Goal: Task Accomplishment & Management: Use online tool/utility

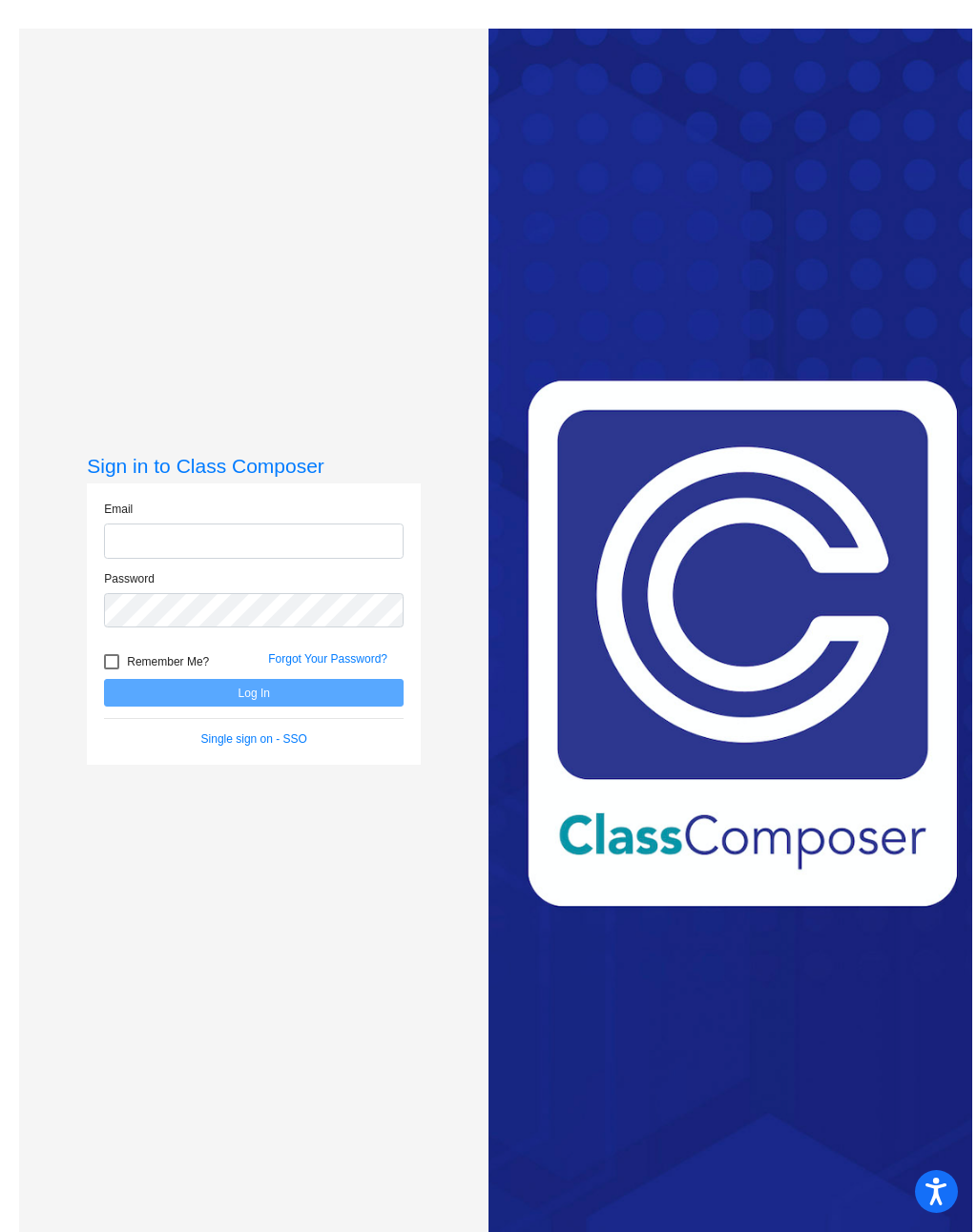
click at [294, 559] on input "email" at bounding box center [254, 541] width 300 height 36
type input "[EMAIL_ADDRESS][DOMAIN_NAME]"
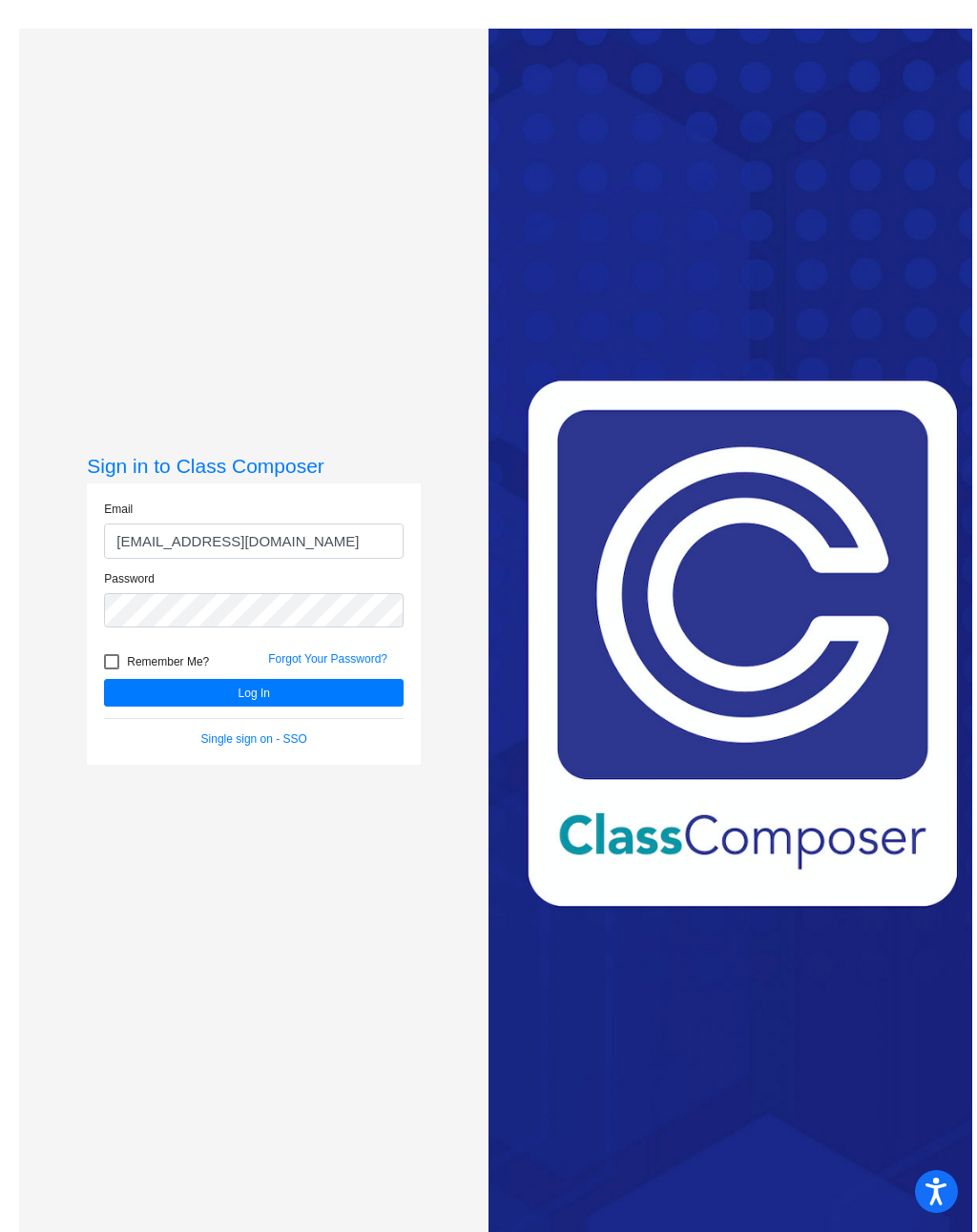
click at [340, 707] on button "Log In" at bounding box center [254, 692] width 300 height 28
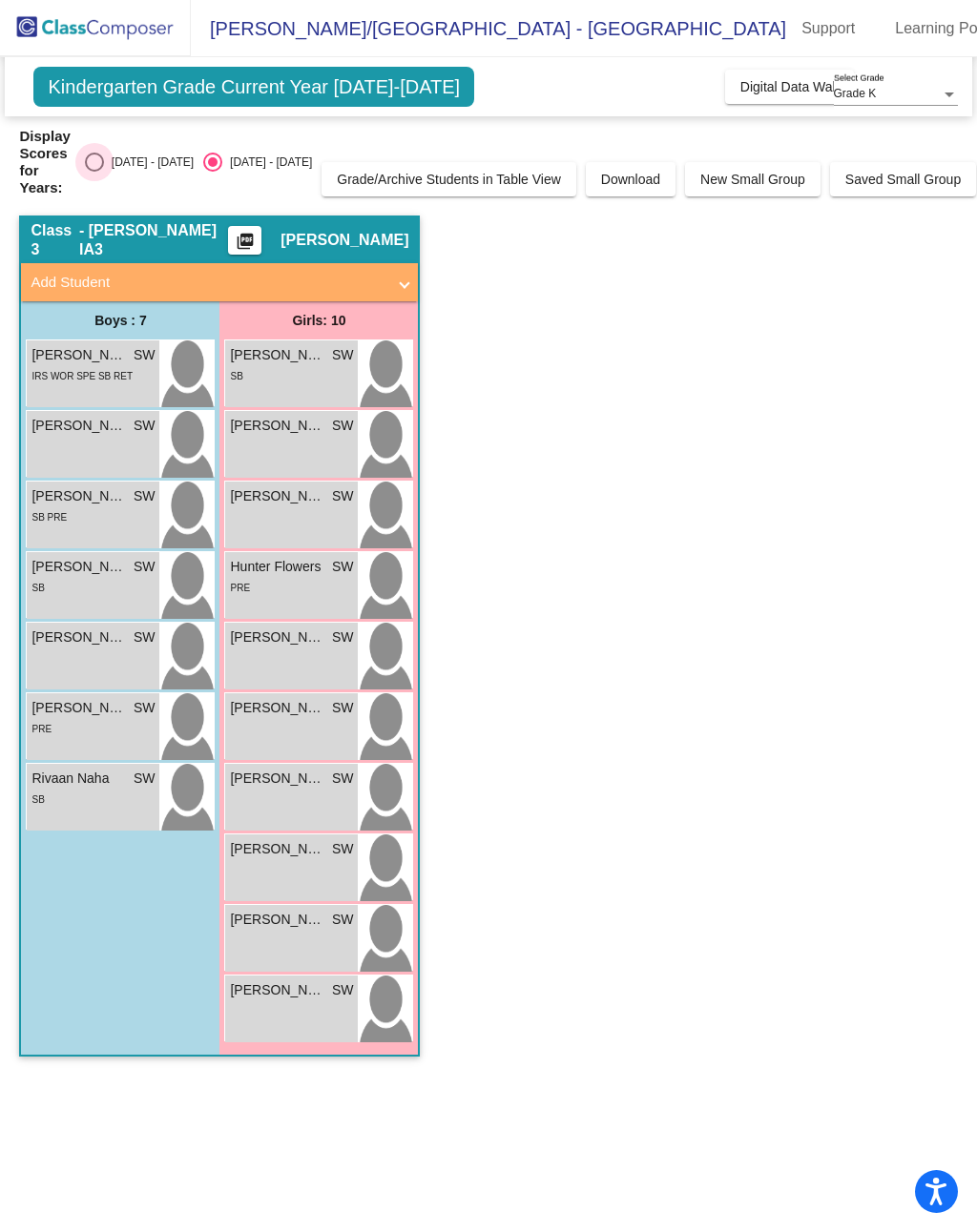
click at [112, 157] on div "[DATE] - [DATE]" at bounding box center [148, 162] width 89 height 17
click at [94, 172] on input "[DATE] - [DATE]" at bounding box center [93, 172] width 1 height 1
radio input "true"
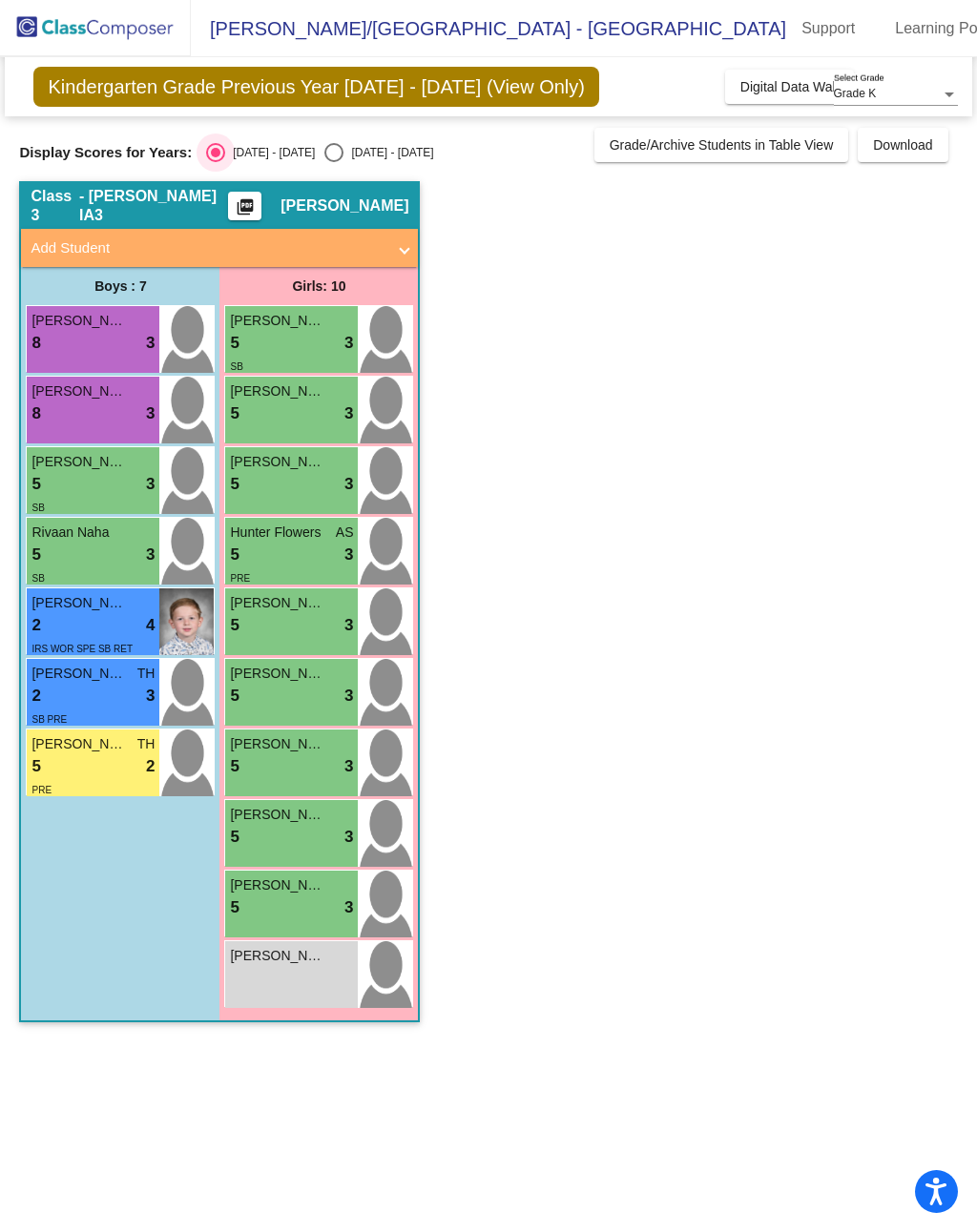
click at [138, 766] on div "5 lock do_not_disturb_alt 2" at bounding box center [93, 767] width 123 height 25
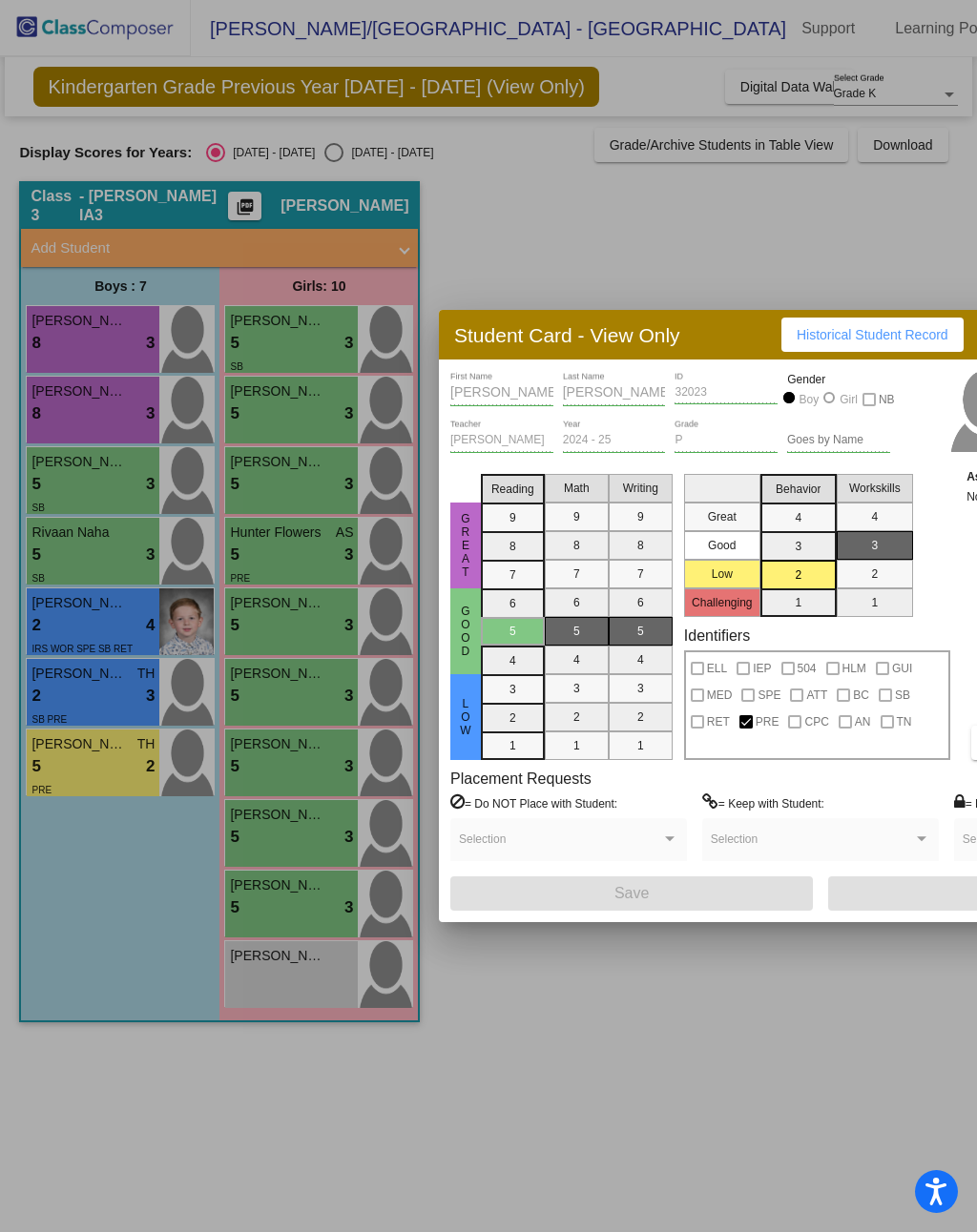
click at [842, 237] on div at bounding box center [488, 616] width 977 height 1232
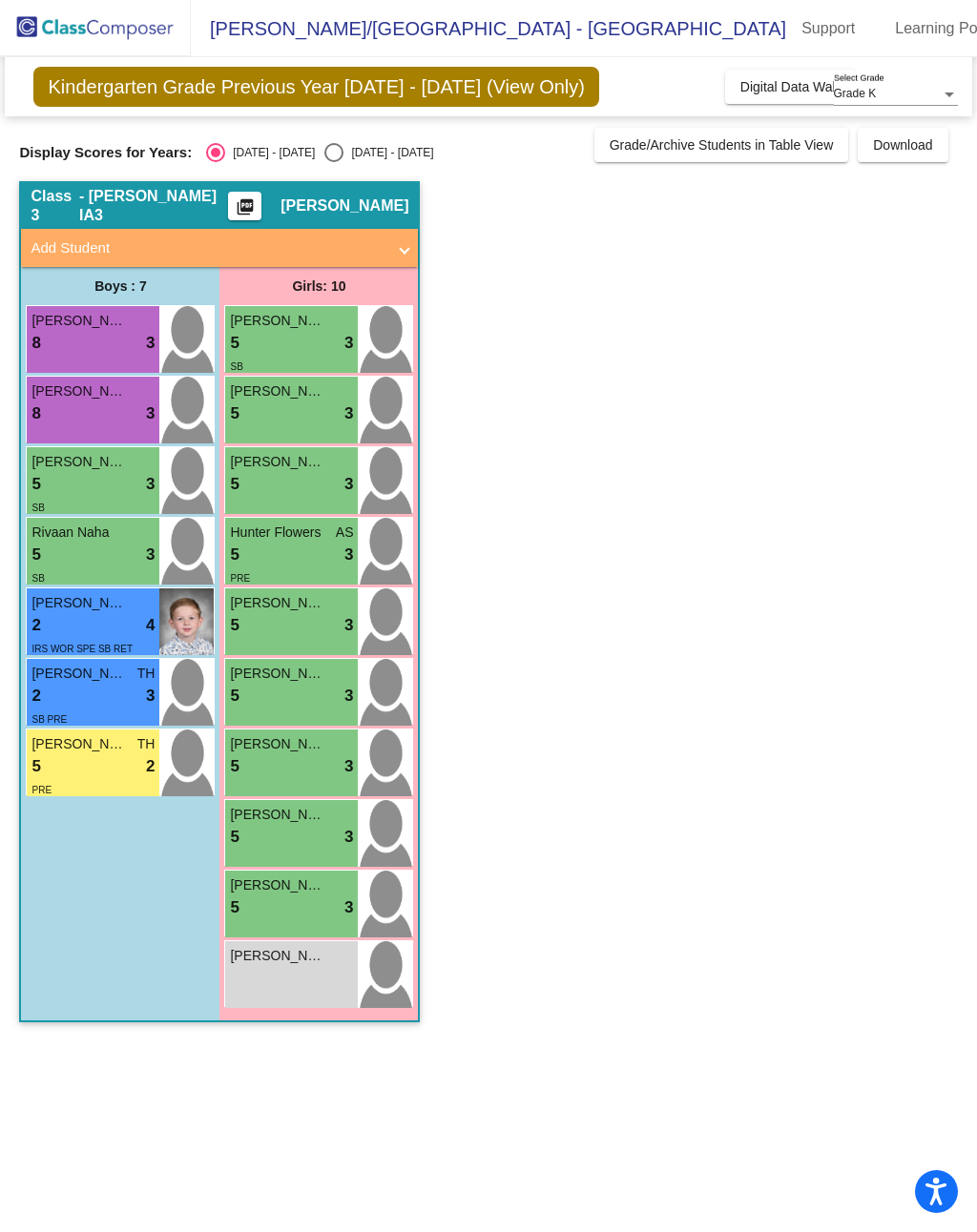
click at [115, 788] on div "PRE" at bounding box center [93, 788] width 123 height 20
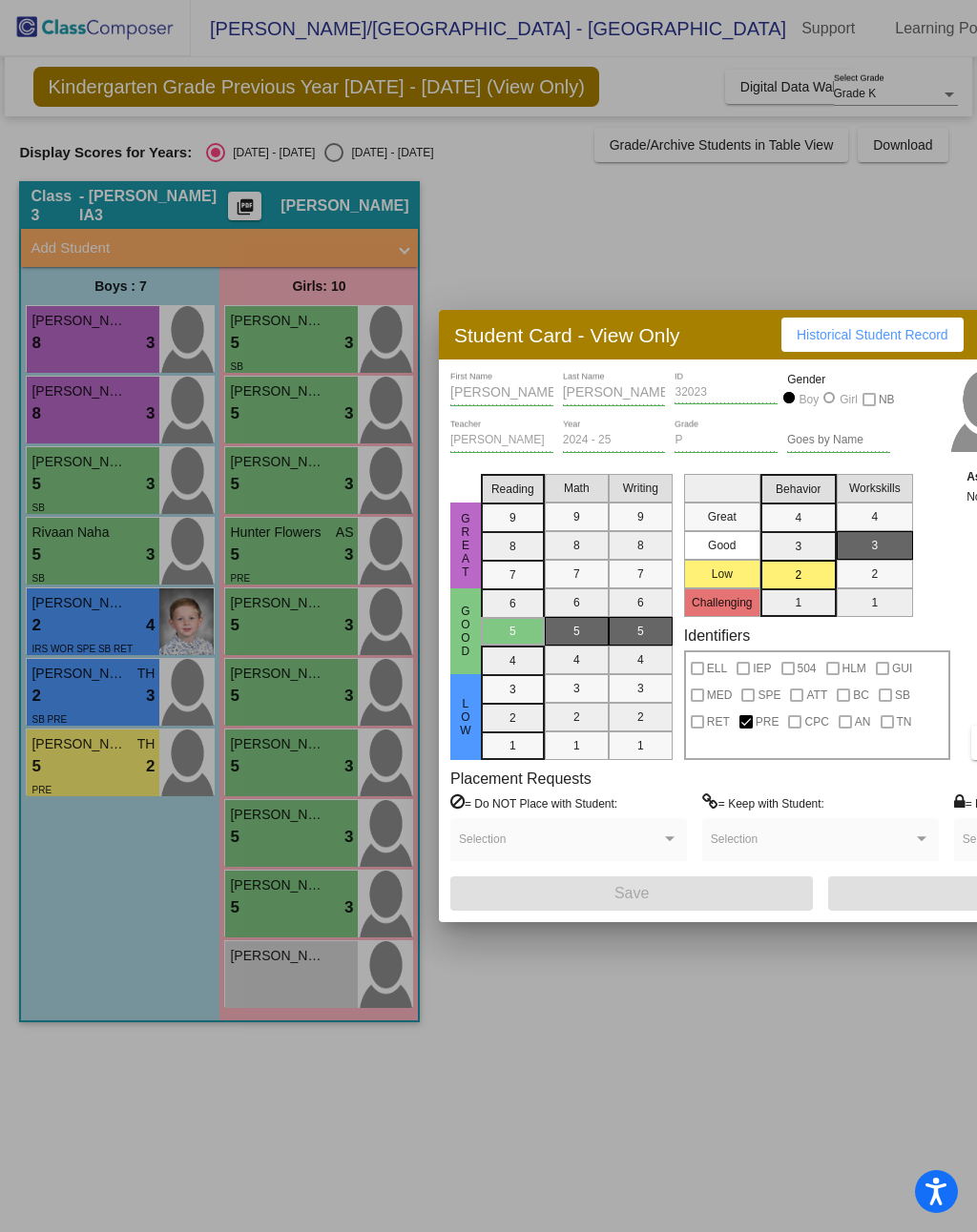
click at [745, 228] on div at bounding box center [488, 616] width 977 height 1232
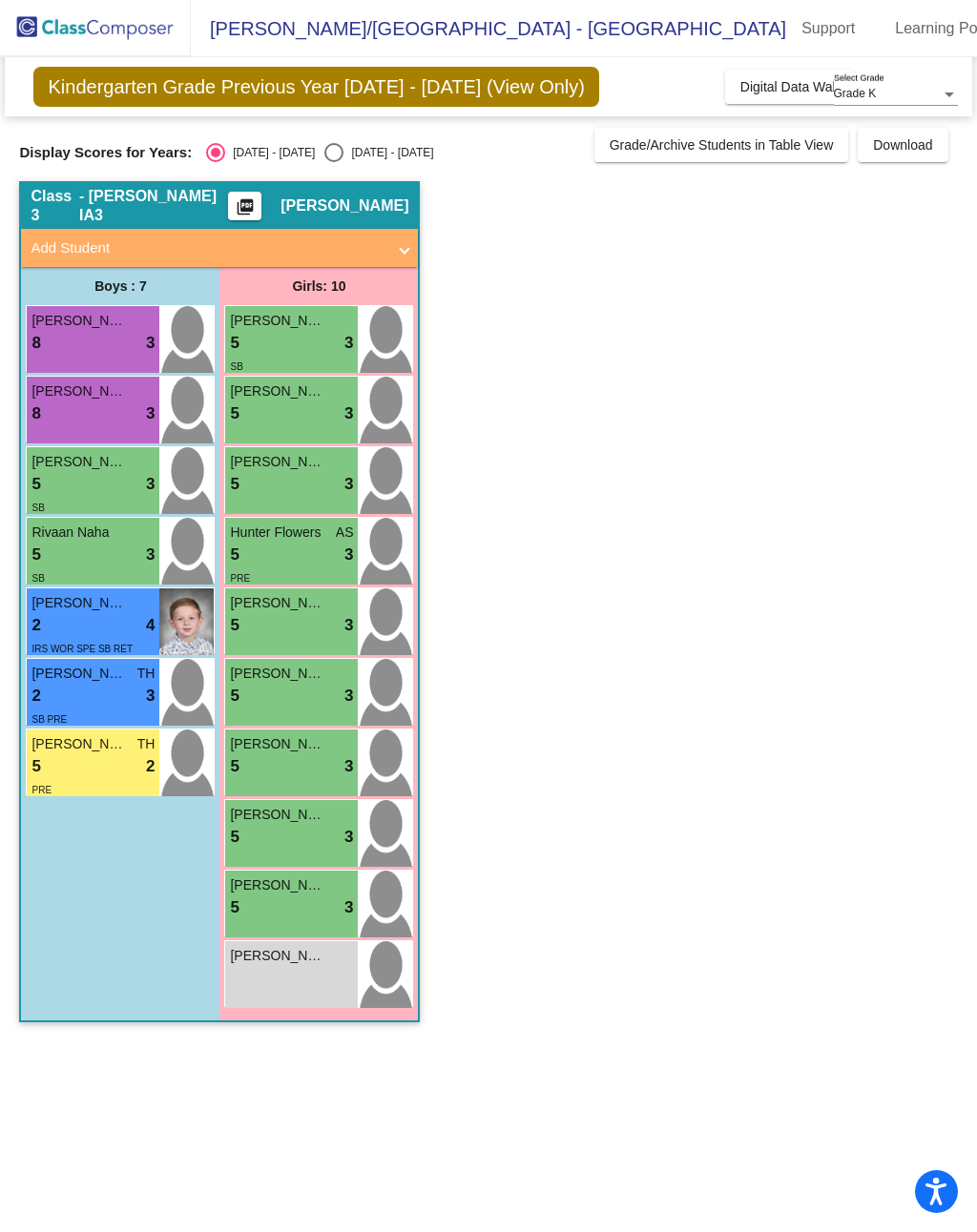
click at [131, 357] on div "[PERSON_NAME] 8 lock do_not_disturb_alt 3" at bounding box center [93, 340] width 133 height 67
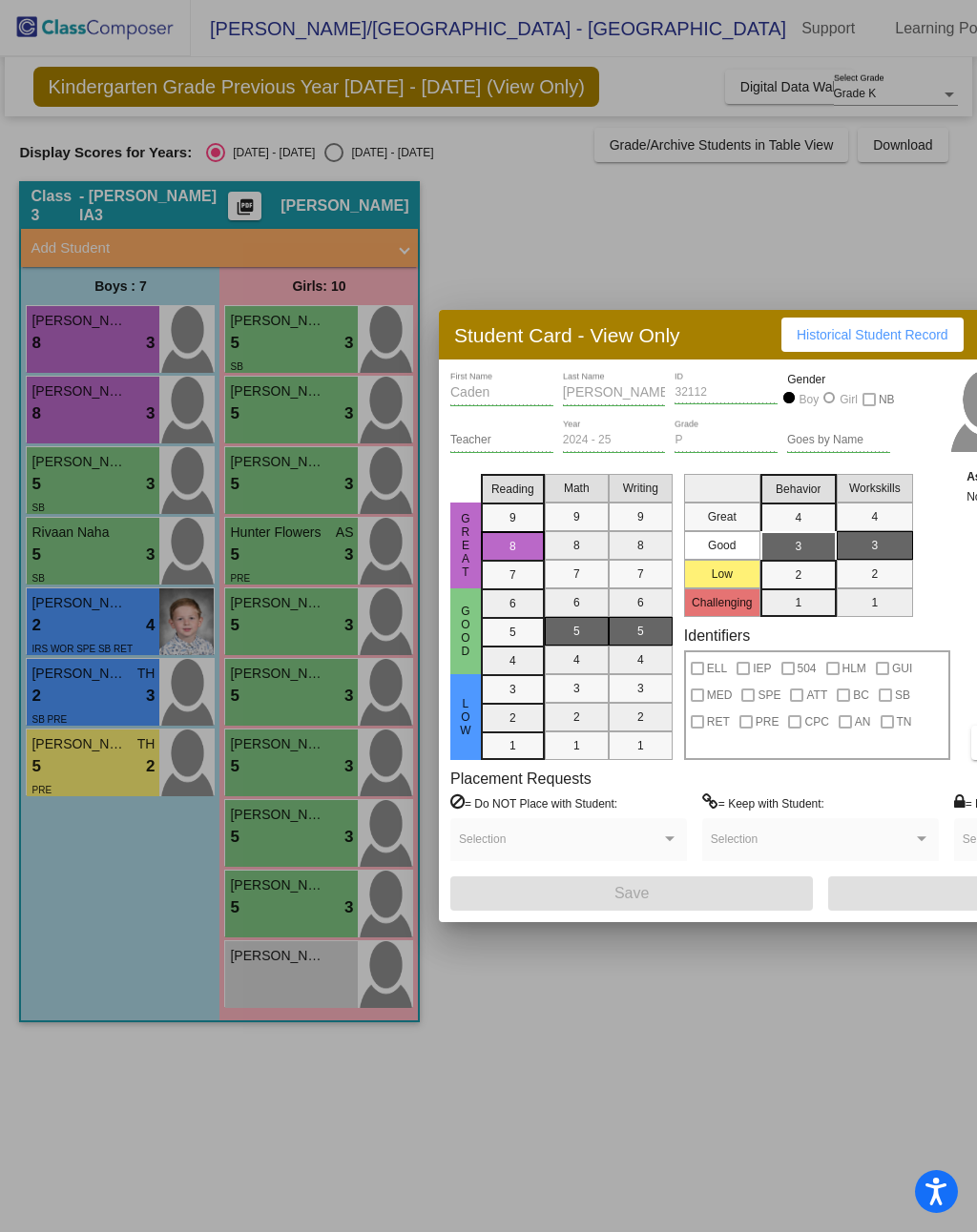
click at [773, 251] on div at bounding box center [488, 616] width 977 height 1232
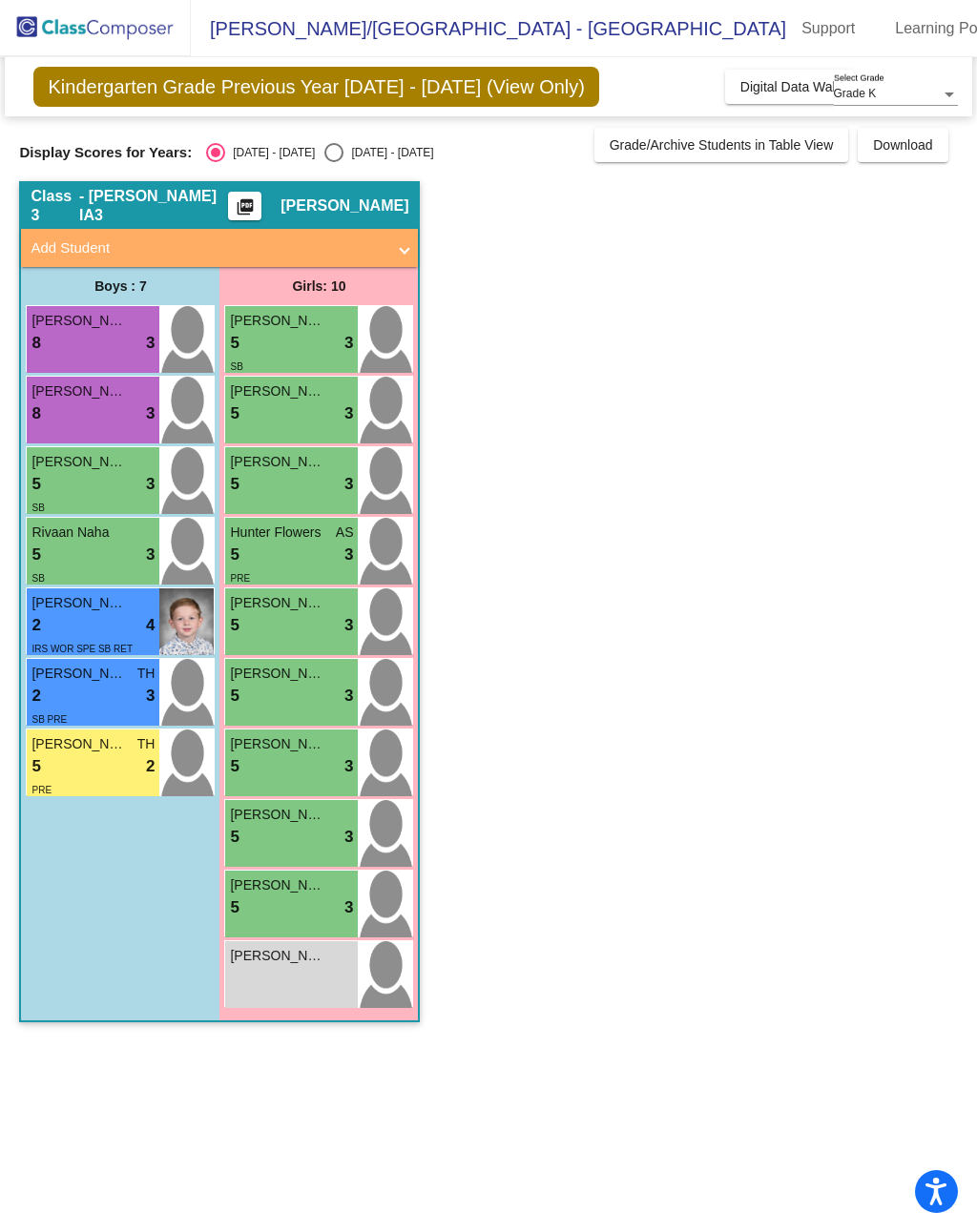
click at [144, 428] on div "[PERSON_NAME] 8 lock do_not_disturb_alt 3" at bounding box center [93, 410] width 133 height 67
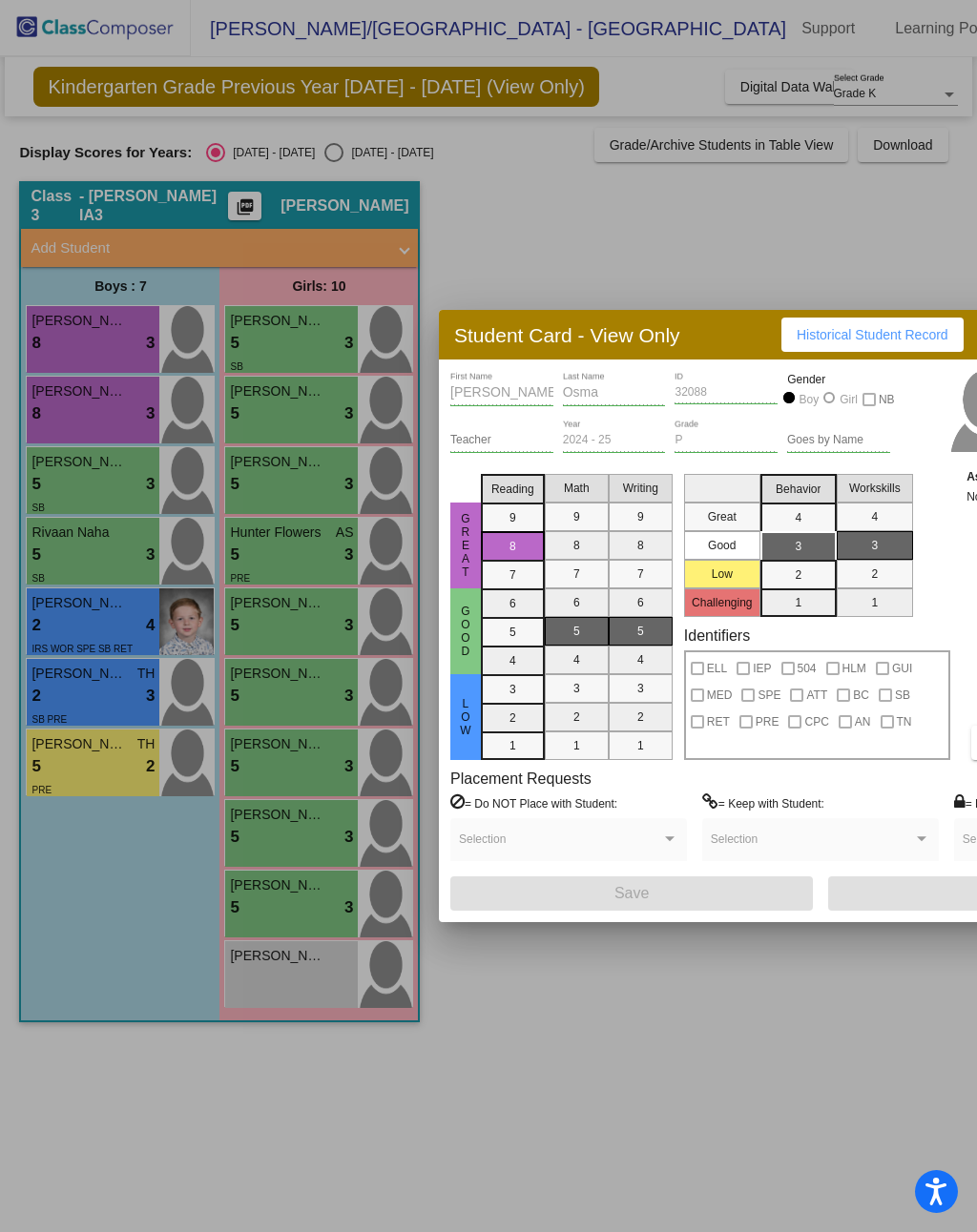
click at [774, 257] on div at bounding box center [488, 616] width 977 height 1232
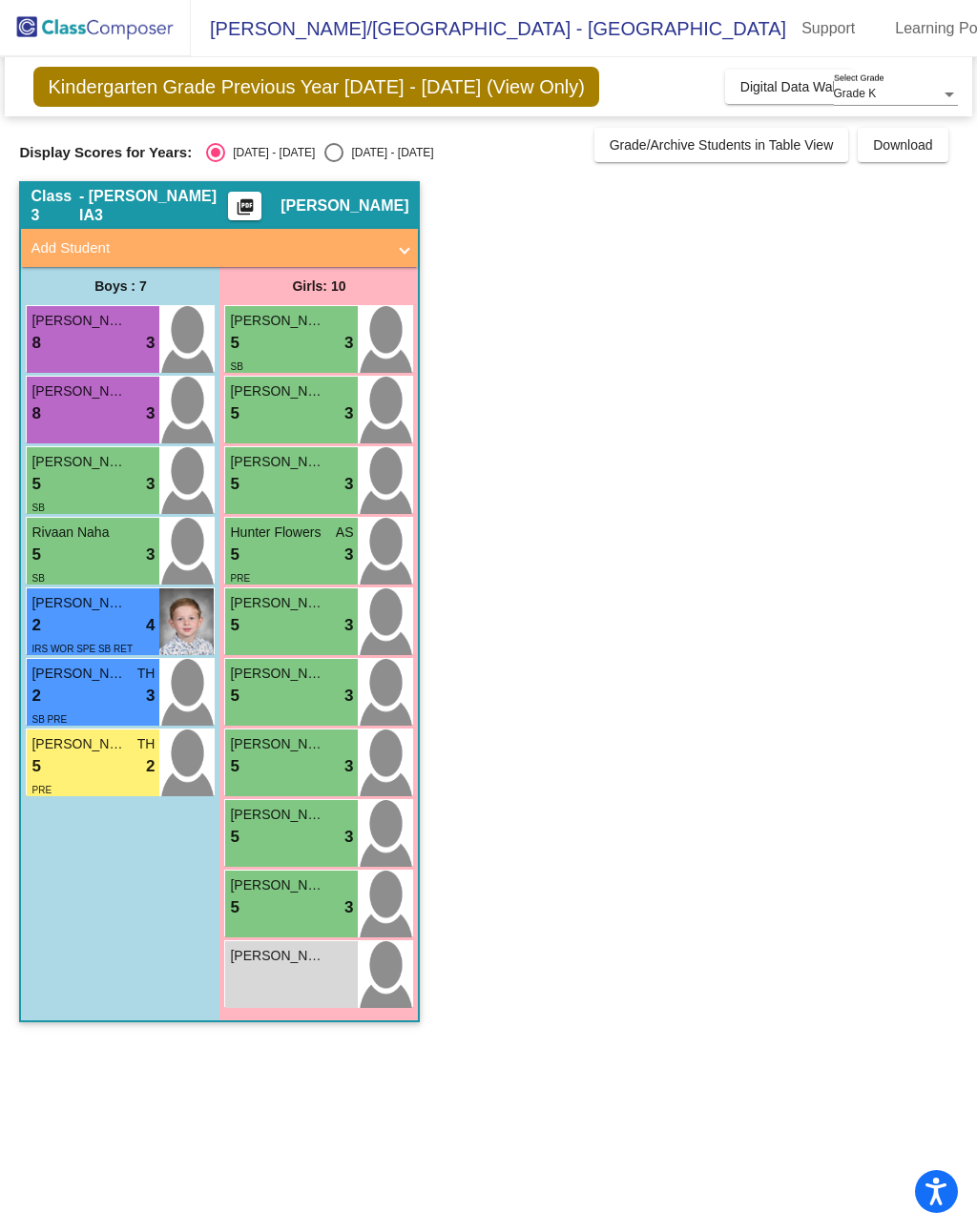
click at [324, 422] on div "5 lock do_not_disturb_alt 3" at bounding box center [291, 414] width 123 height 25
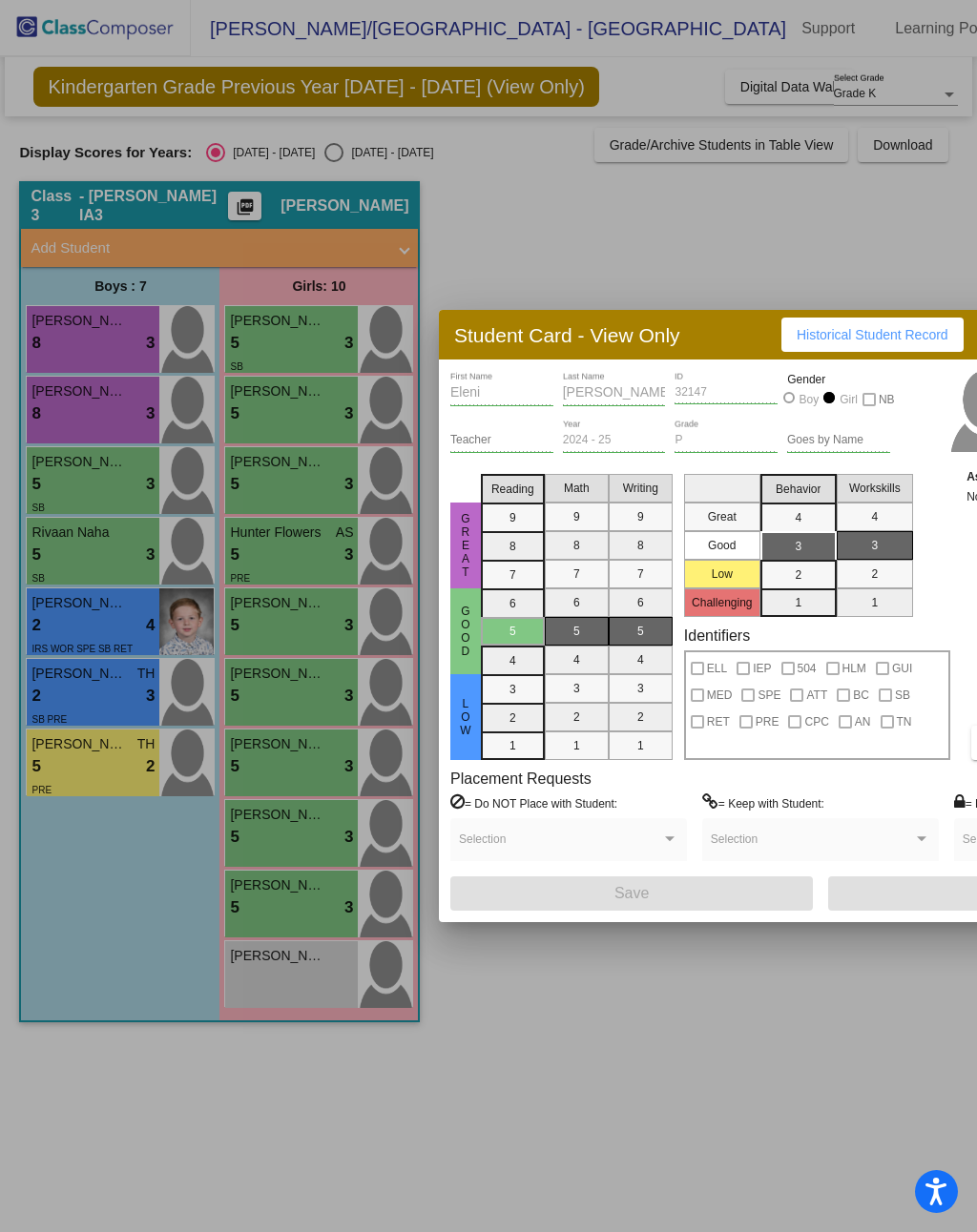
click at [758, 237] on div at bounding box center [488, 616] width 977 height 1232
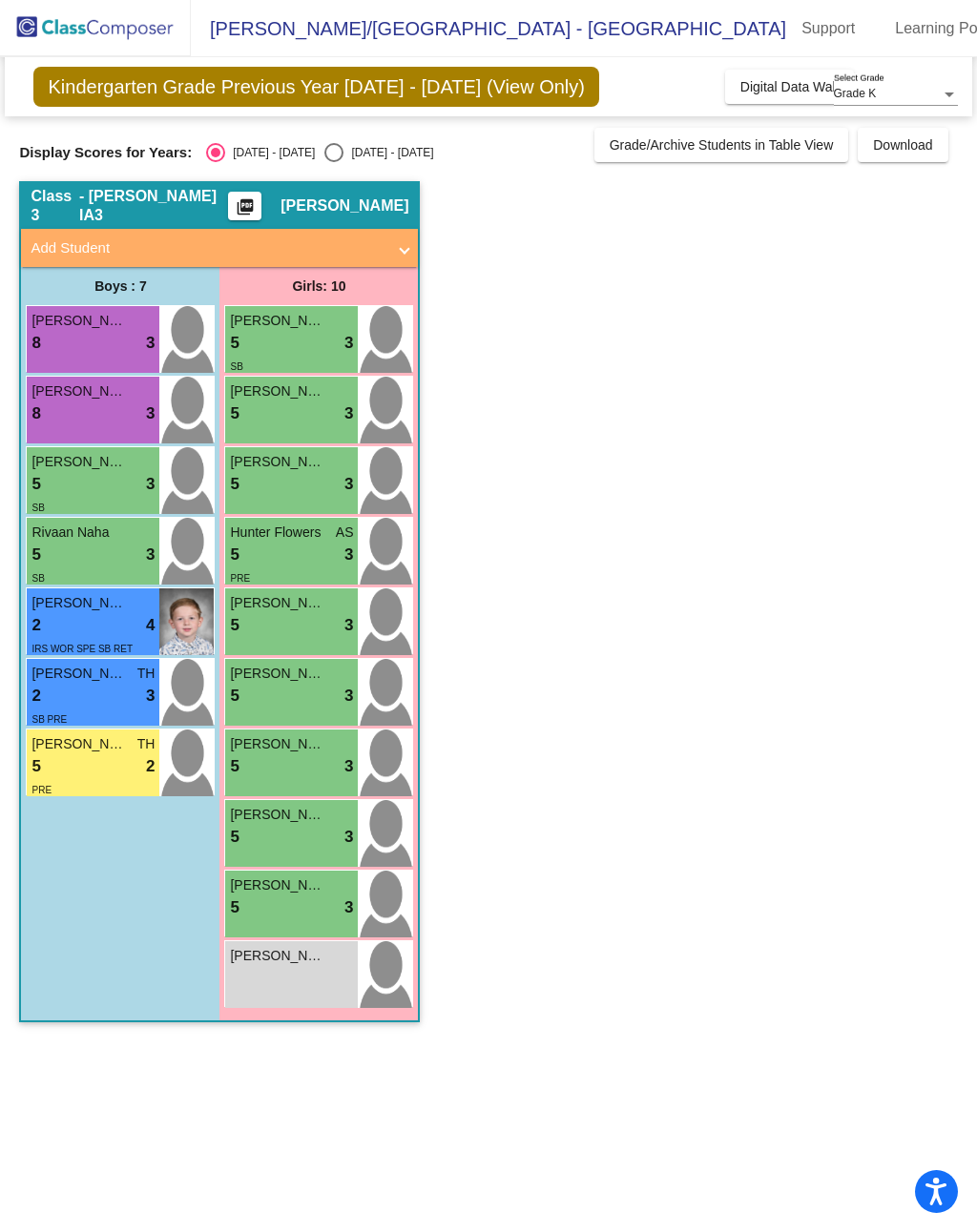
click at [125, 615] on div "2 lock do_not_disturb_alt 4" at bounding box center [93, 626] width 123 height 25
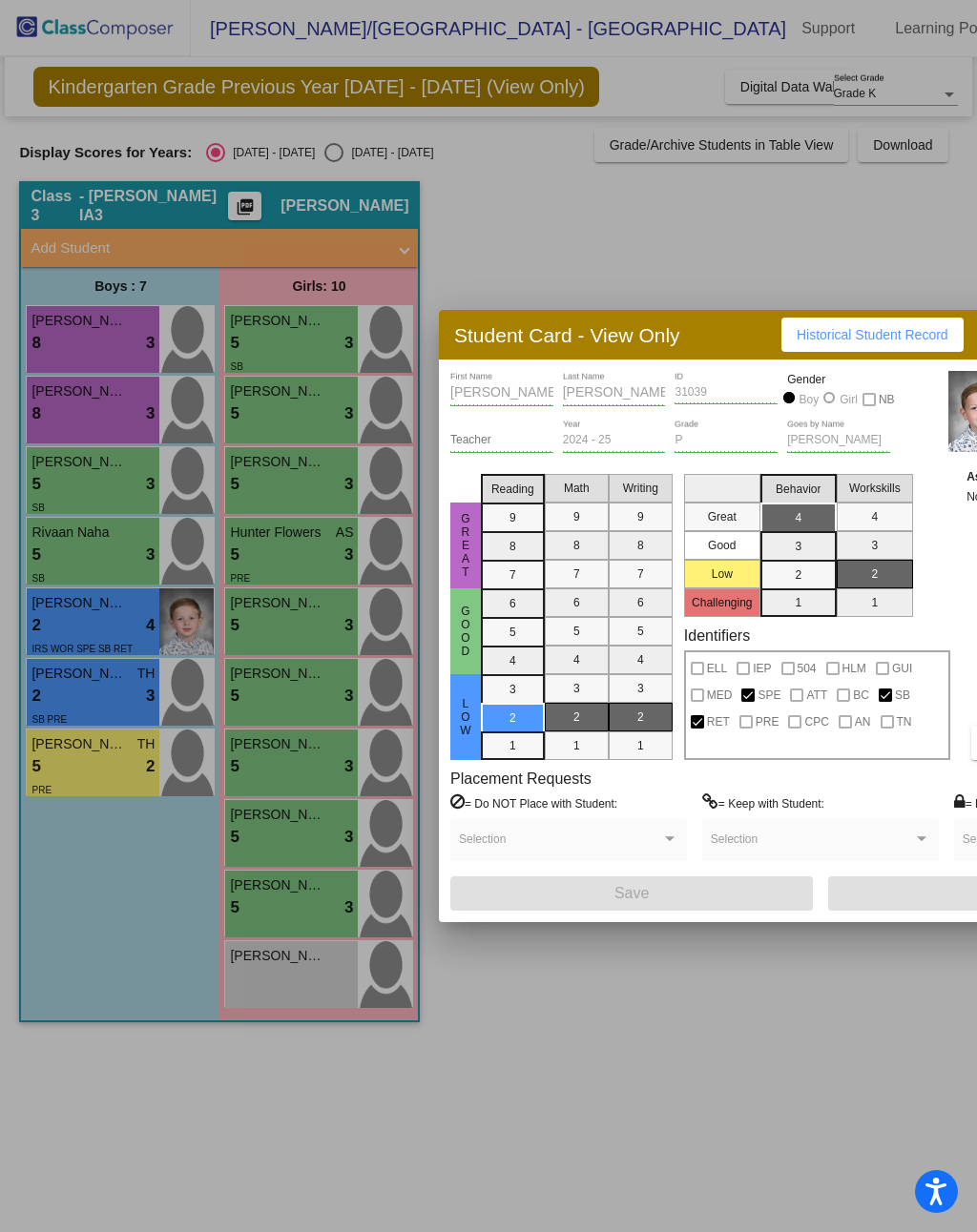
click at [790, 278] on div at bounding box center [488, 616] width 977 height 1232
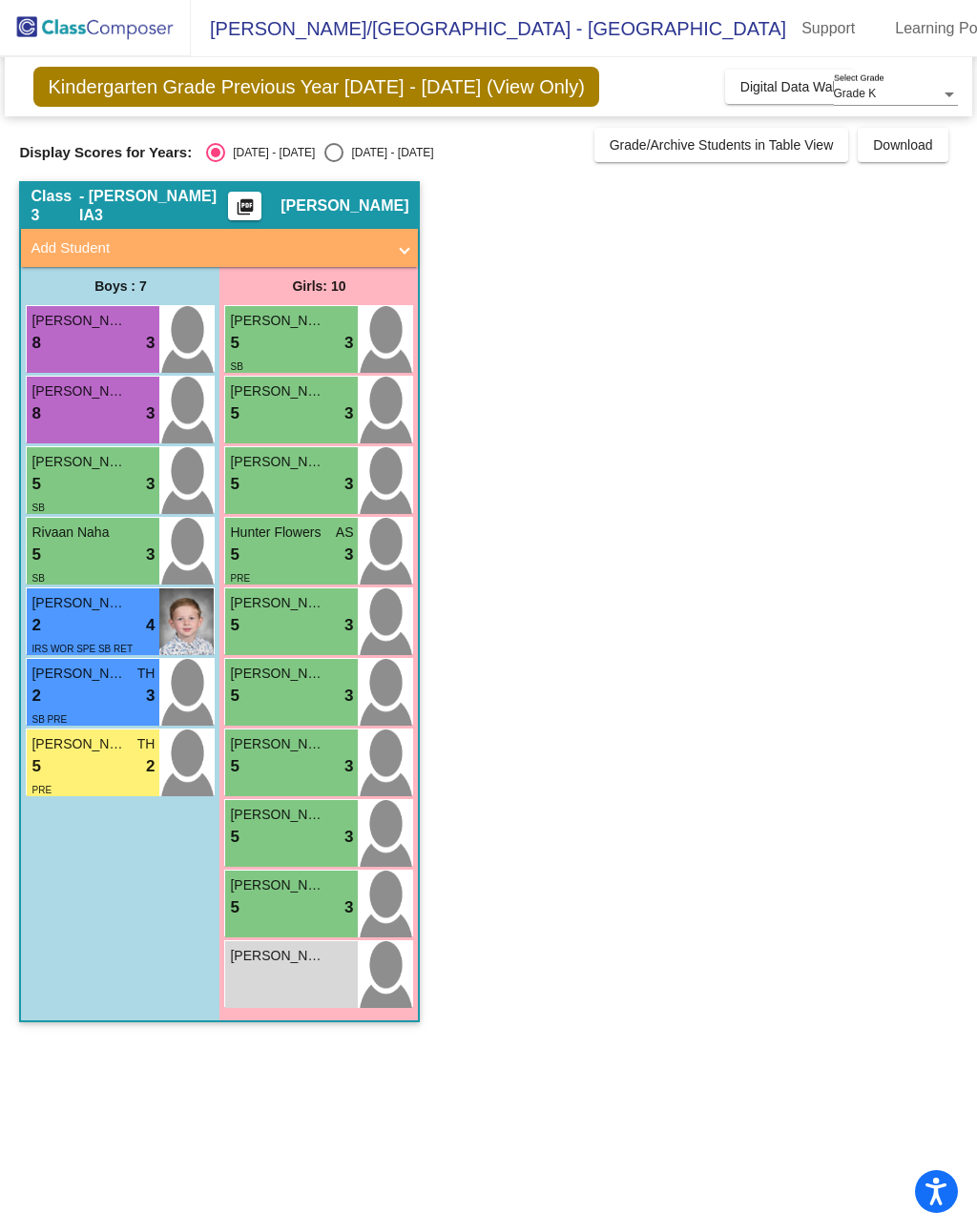
click at [135, 700] on div "2 lock do_not_disturb_alt 3" at bounding box center [93, 696] width 123 height 25
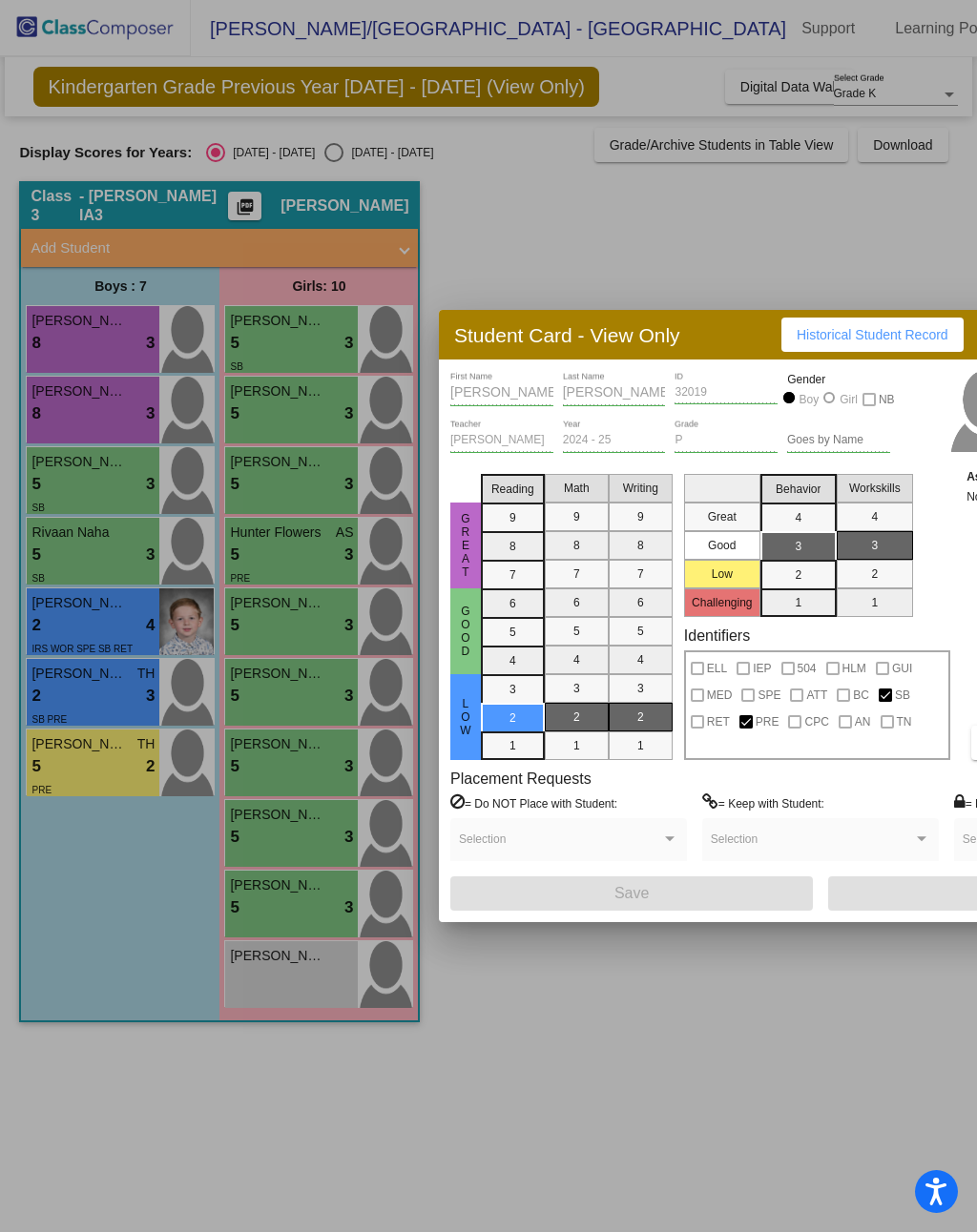
click at [829, 245] on div at bounding box center [488, 616] width 977 height 1232
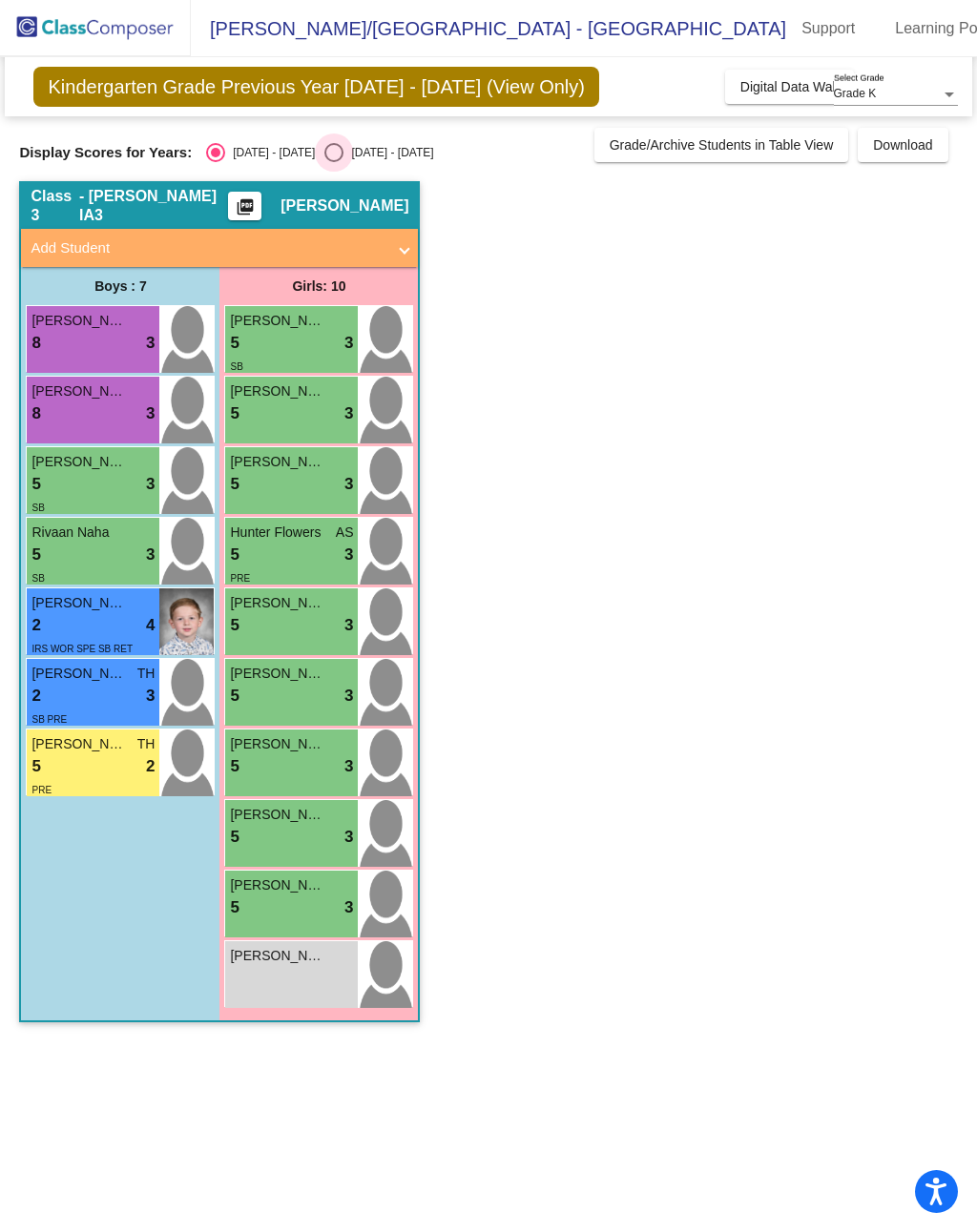
click at [327, 161] on label "[DATE] - [DATE]" at bounding box center [379, 153] width 109 height 19
click at [333, 162] on input "[DATE] - [DATE]" at bounding box center [333, 162] width 1 height 1
radio input "true"
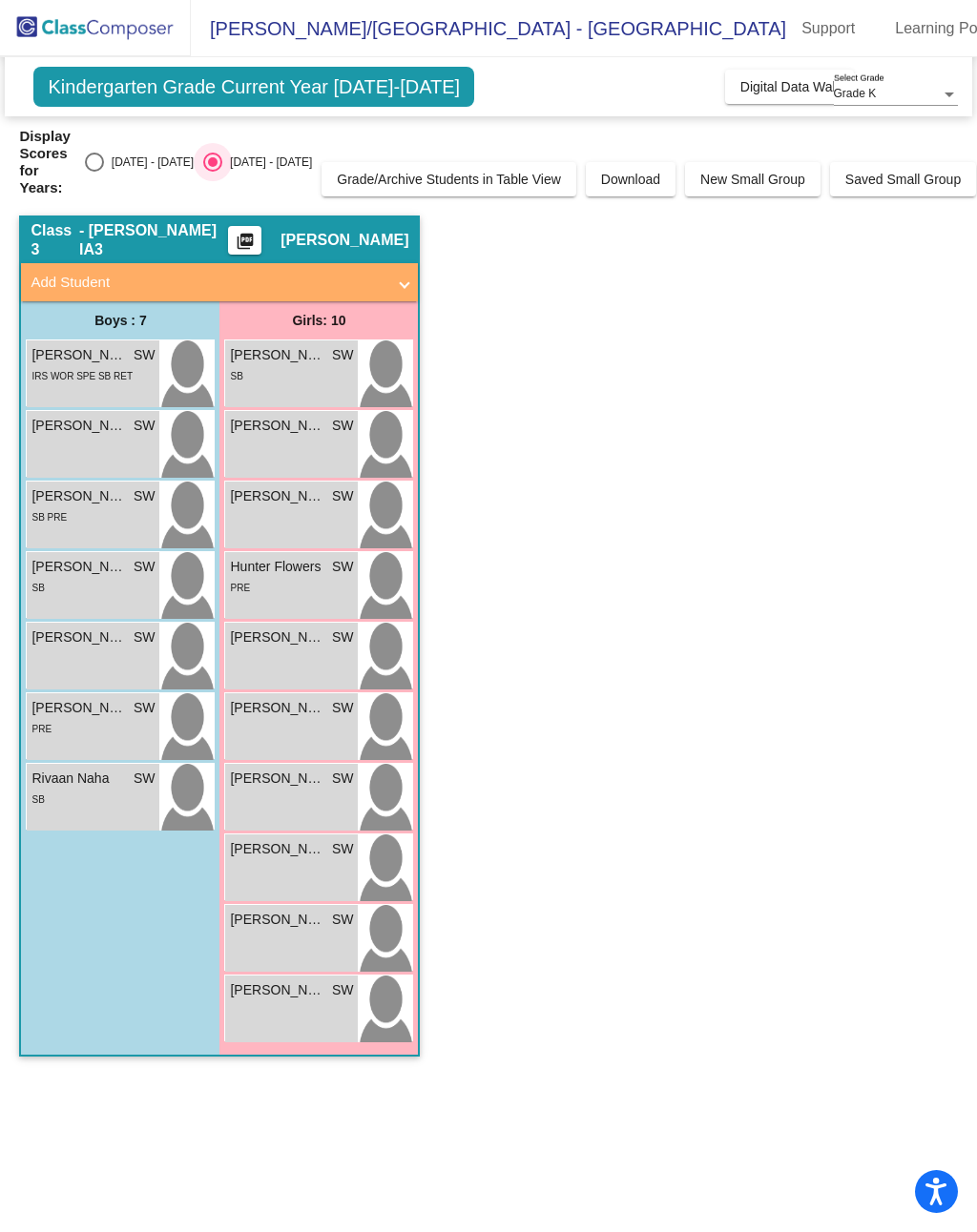
click at [798, 69] on button "Digital Data Wall" at bounding box center [790, 86] width 129 height 35
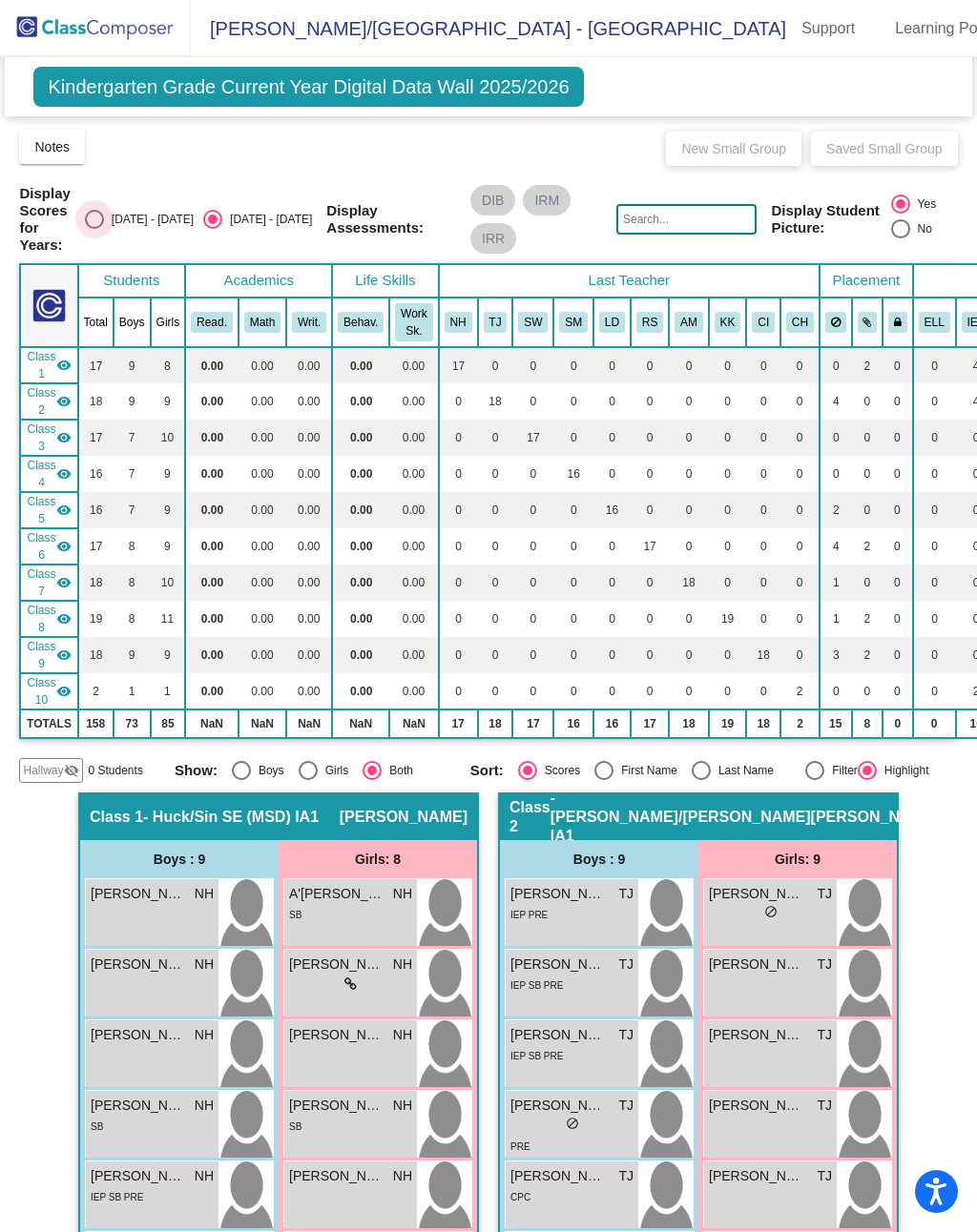
click at [104, 225] on div "Select an option" at bounding box center [94, 219] width 19 height 19
click at [94, 229] on input "[DATE] - [DATE]" at bounding box center [93, 229] width 1 height 1
radio input "true"
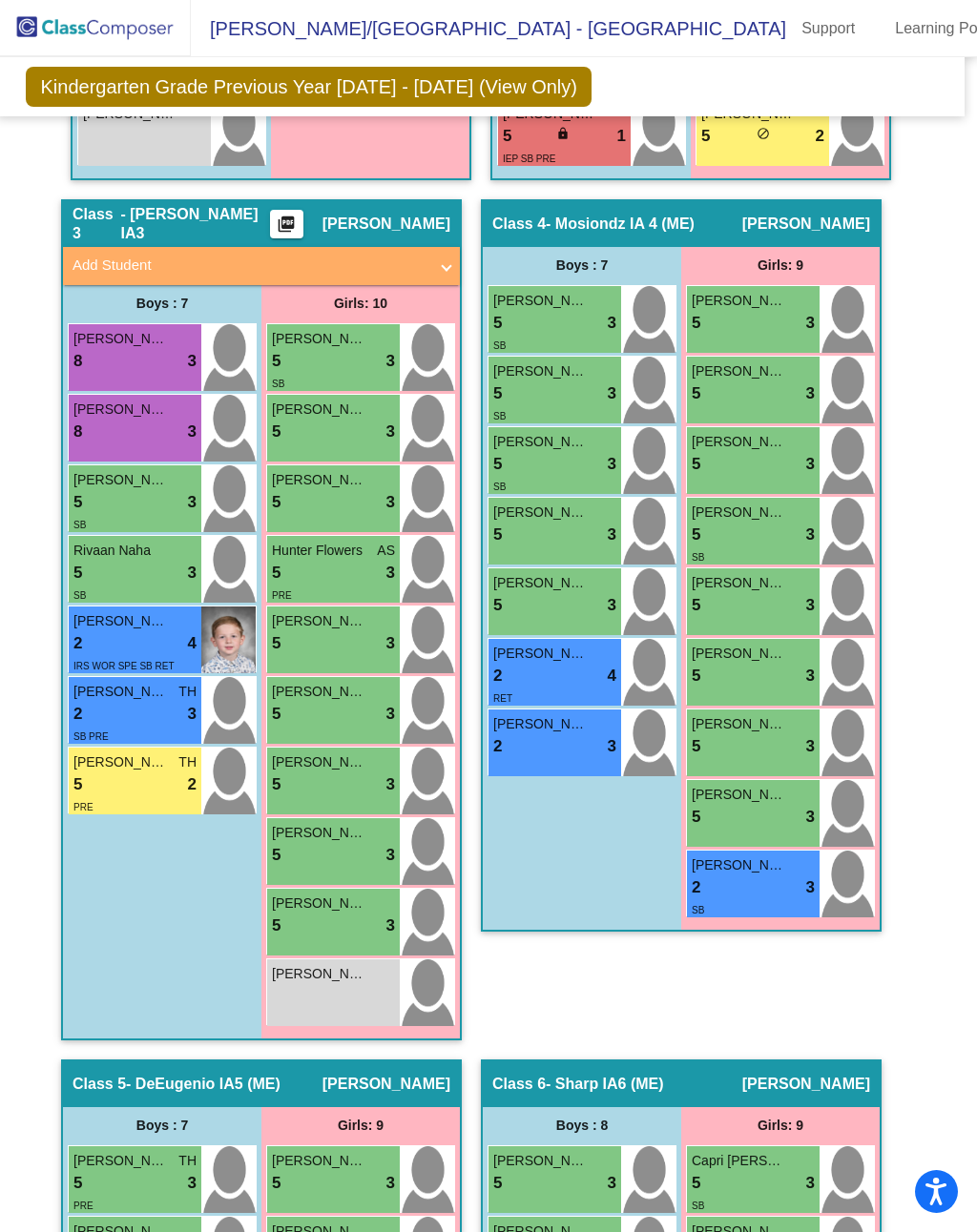
scroll to position [1376, 7]
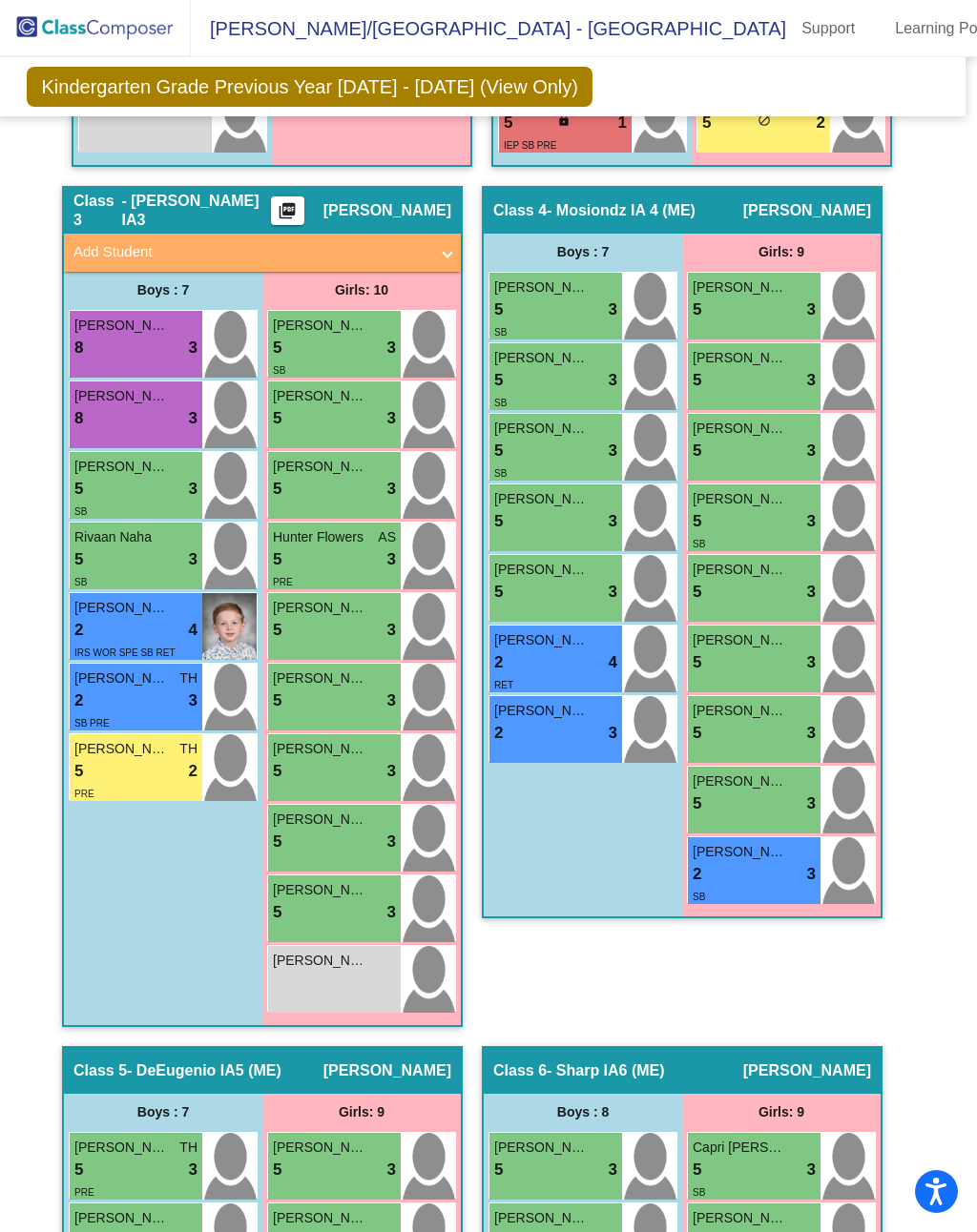
click at [150, 618] on div "2 lock do_not_disturb_alt 4" at bounding box center [135, 631] width 123 height 25
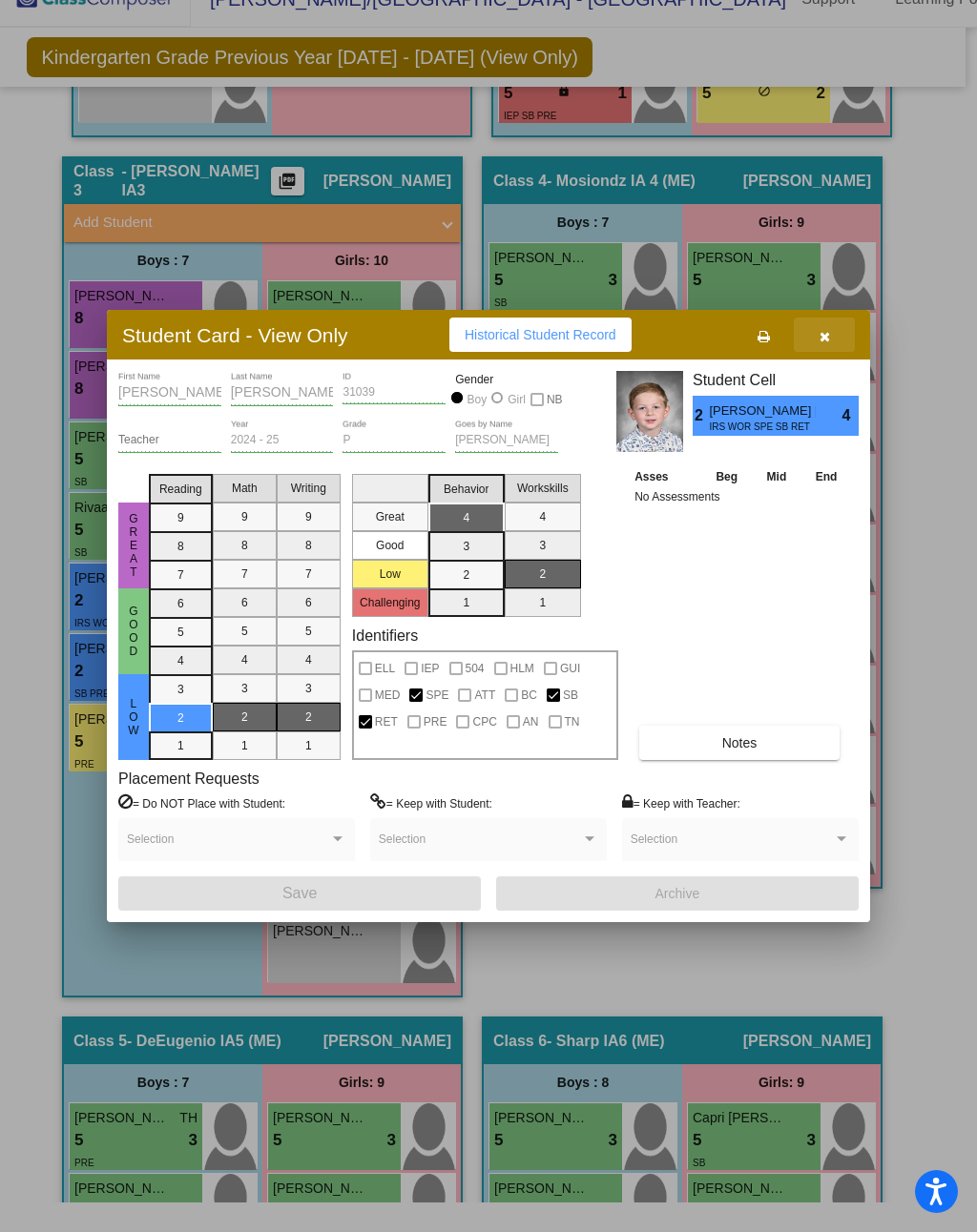
click at [829, 332] on icon "button" at bounding box center [824, 337] width 11 height 13
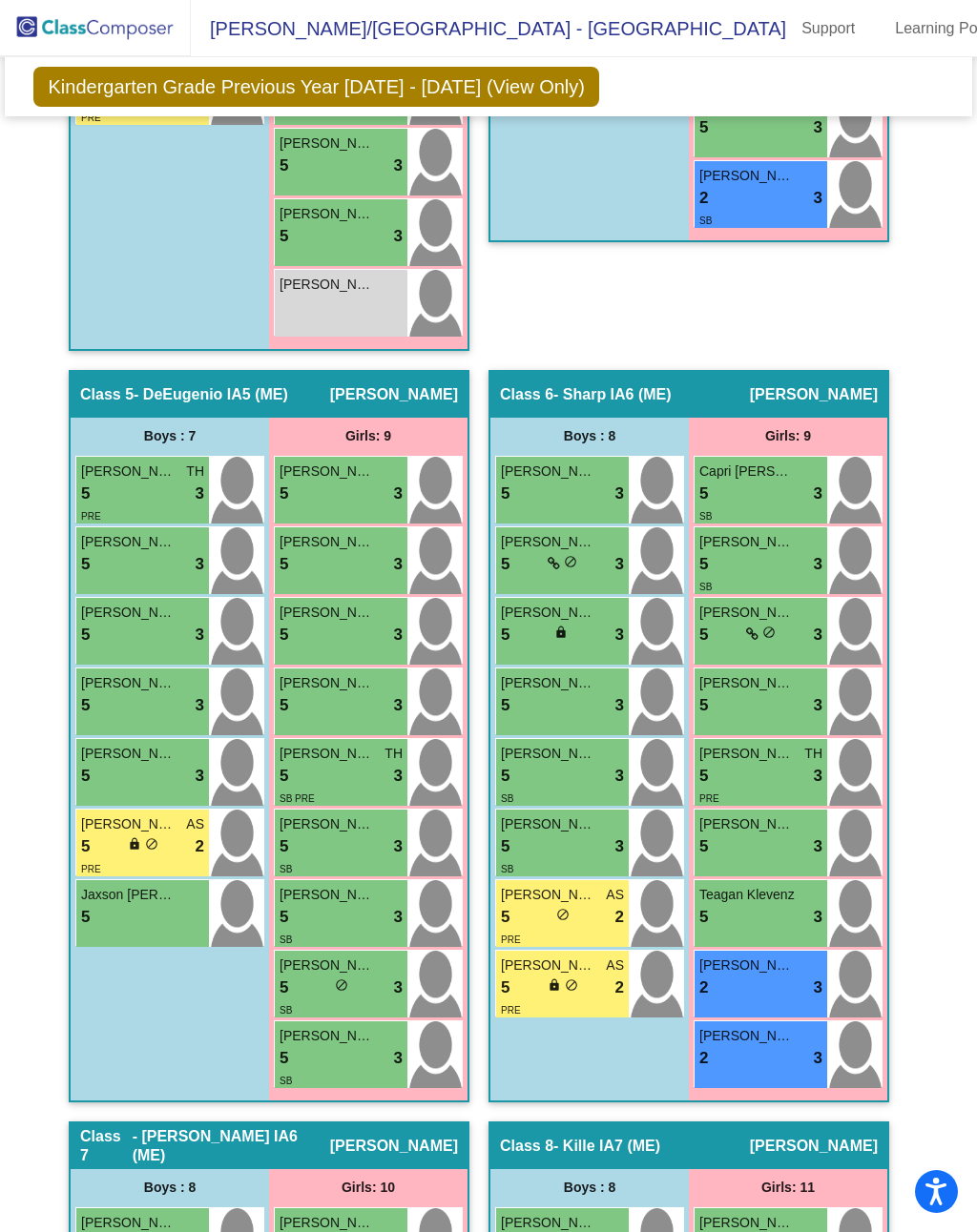
scroll to position [2056, 0]
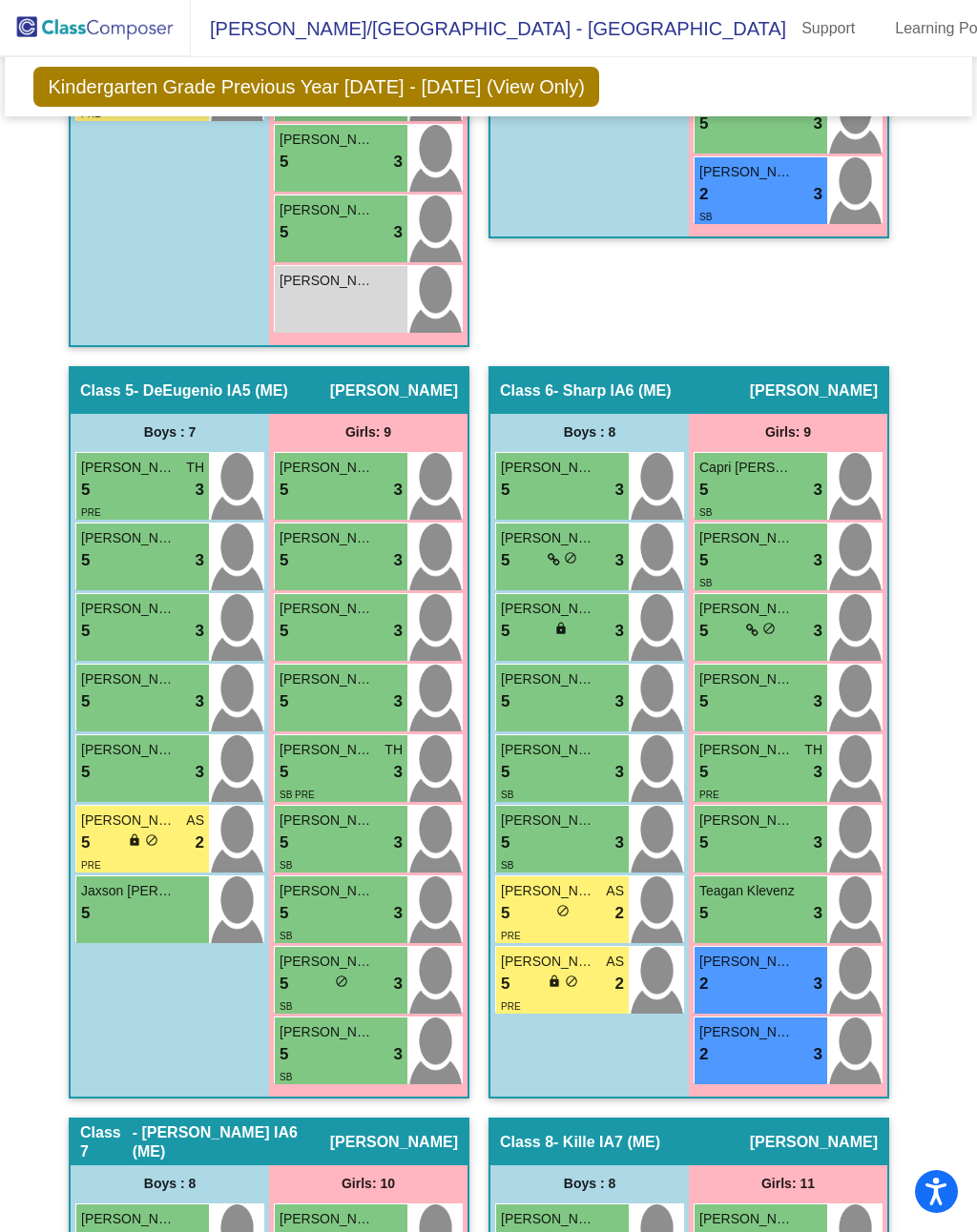
click at [161, 810] on span "[PERSON_NAME]" at bounding box center [128, 820] width 95 height 20
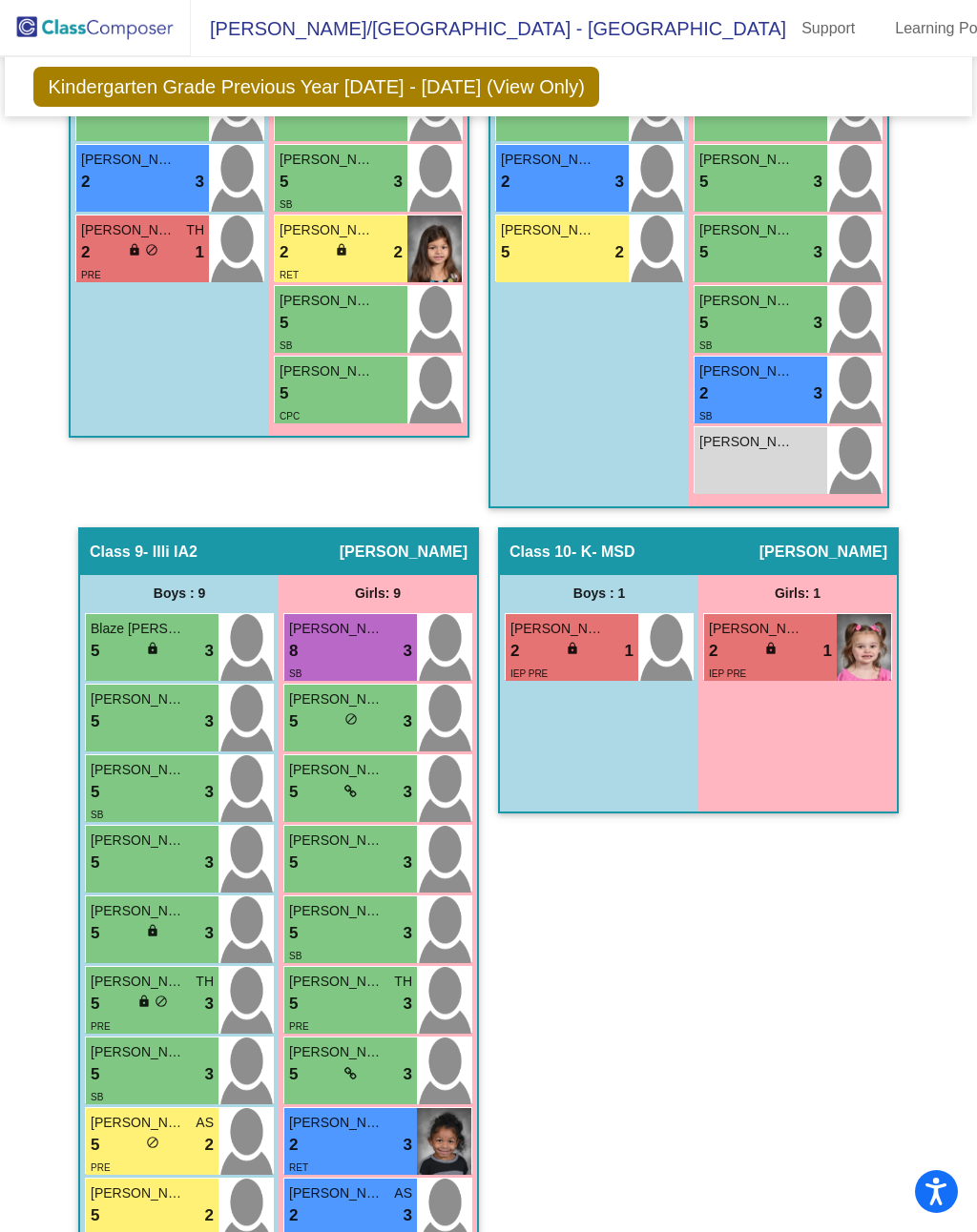
scroll to position [3537, 0]
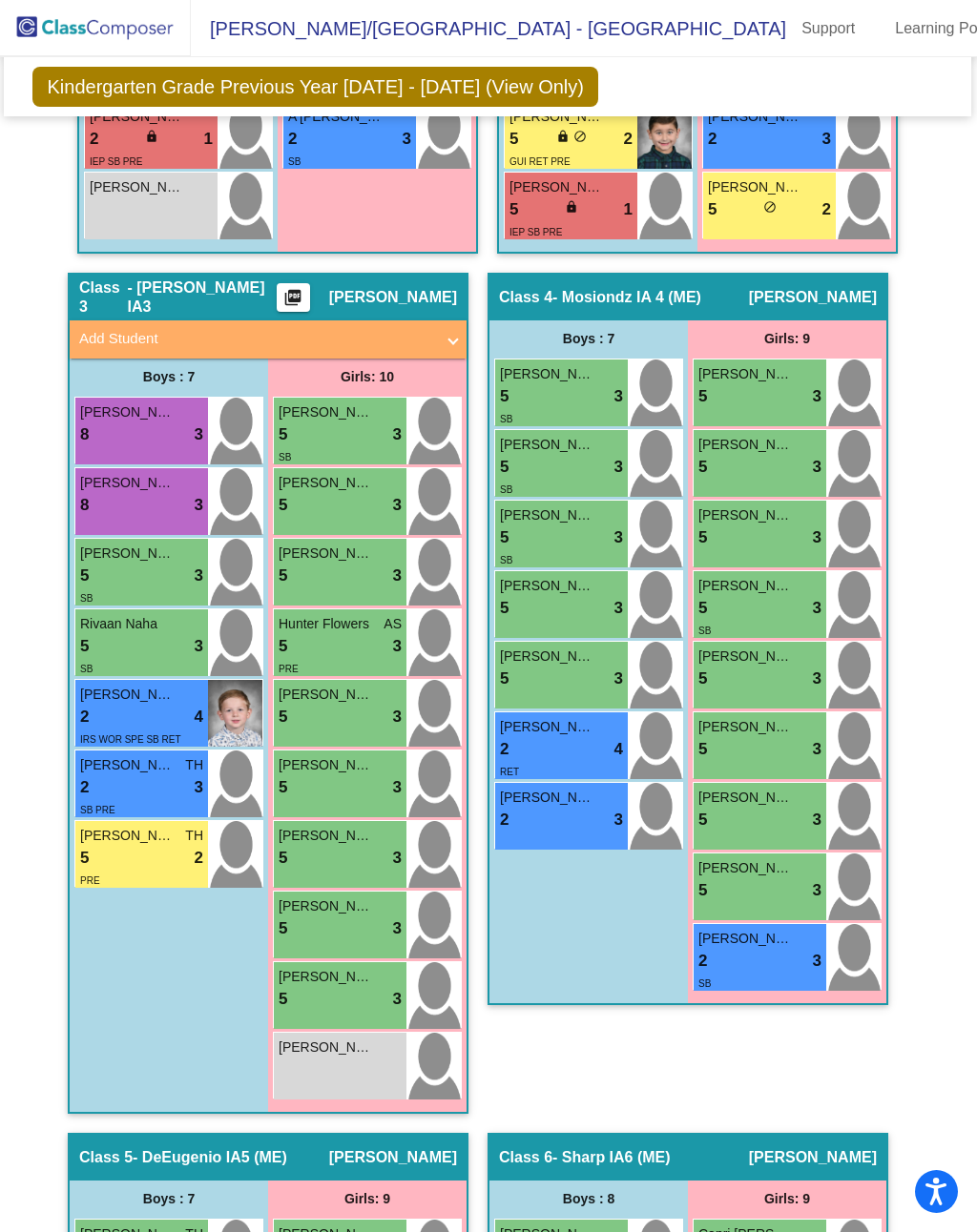
scroll to position [30, 0]
